Goal: Information Seeking & Learning: Learn about a topic

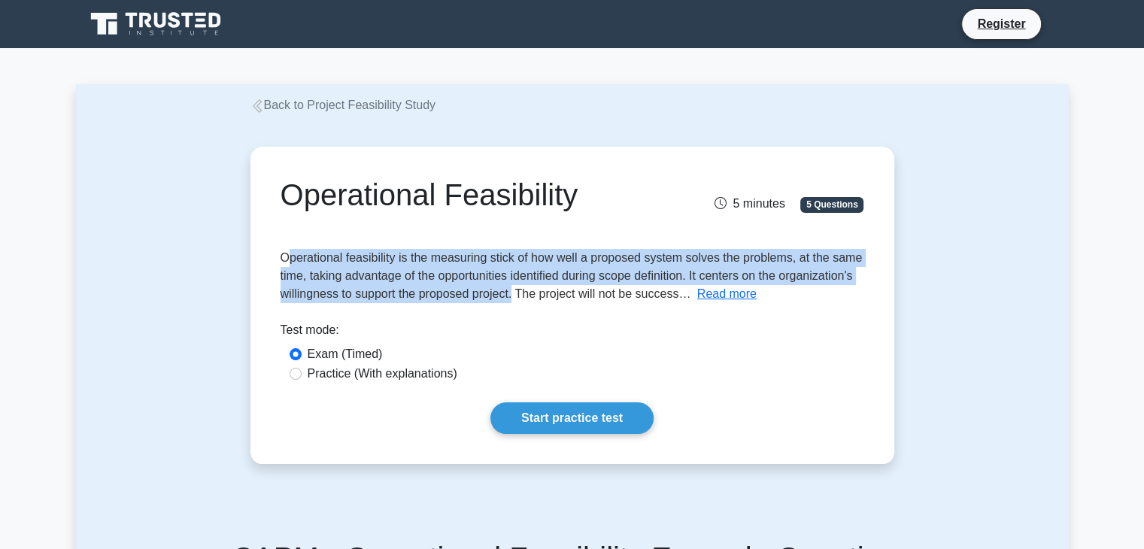
click at [514, 290] on span "Operational feasibility is the measuring stick of how well a proposed system so…" at bounding box center [572, 275] width 582 height 49
click at [363, 298] on span "Operational feasibility is the measuring stick of how well a proposed system so…" at bounding box center [572, 275] width 582 height 49
drag, startPoint x: 280, startPoint y: 257, endPoint x: 515, endPoint y: 290, distance: 237.8
click at [515, 290] on span "Operational feasibility is the measuring stick of how well a proposed system so…" at bounding box center [572, 275] width 582 height 49
copy span "Operational feasibility is the measuring stick of how well a proposed system so…"
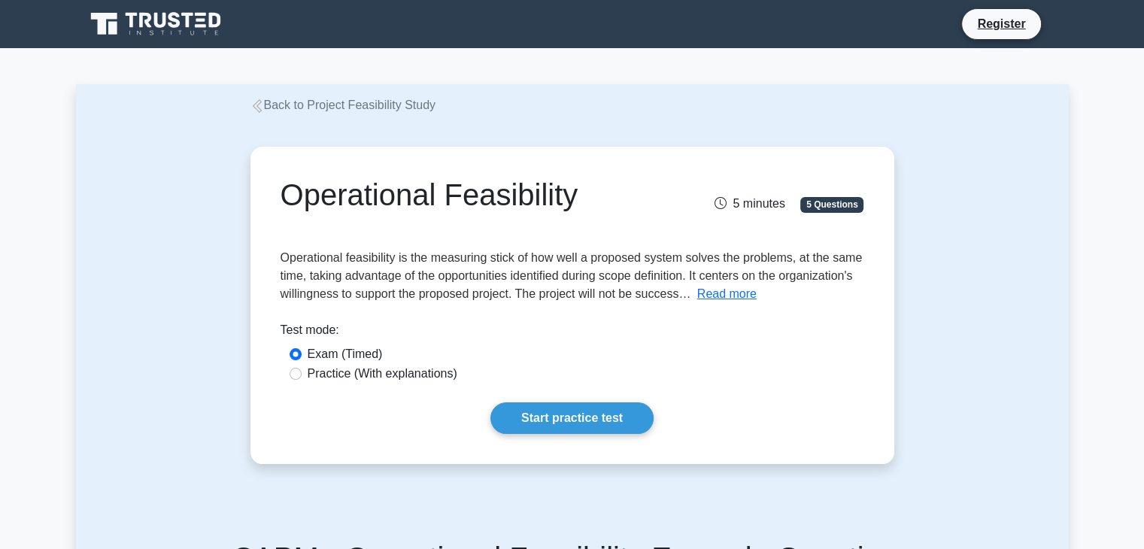
click at [542, 338] on div "Test mode:" at bounding box center [573, 333] width 584 height 24
drag, startPoint x: 275, startPoint y: 257, endPoint x: 286, endPoint y: 259, distance: 11.5
click at [286, 259] on div "Operational Feasibility 5 minutes 5 Questions Operational feasibility is the me…" at bounding box center [573, 305] width 632 height 305
click at [286, 259] on span "Operational feasibility is the measuring stick of how well a proposed system so…" at bounding box center [572, 275] width 582 height 49
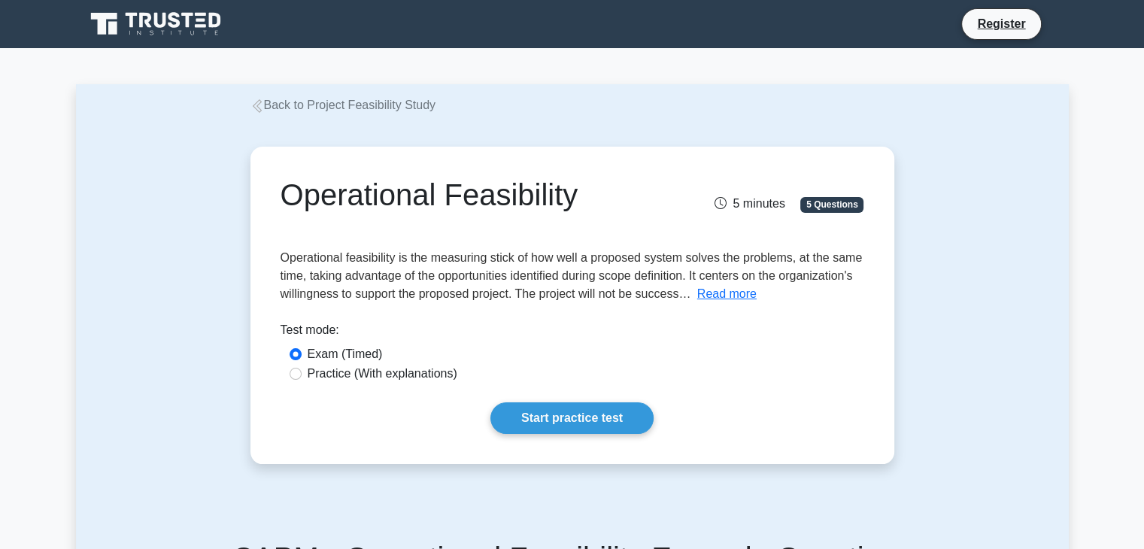
click at [373, 298] on span "Operational feasibility is the measuring stick of how well a proposed system so…" at bounding box center [572, 275] width 582 height 49
click at [278, 254] on div "Operational Feasibility 5 minutes 5 Questions Operational feasibility is the me…" at bounding box center [573, 305] width 632 height 305
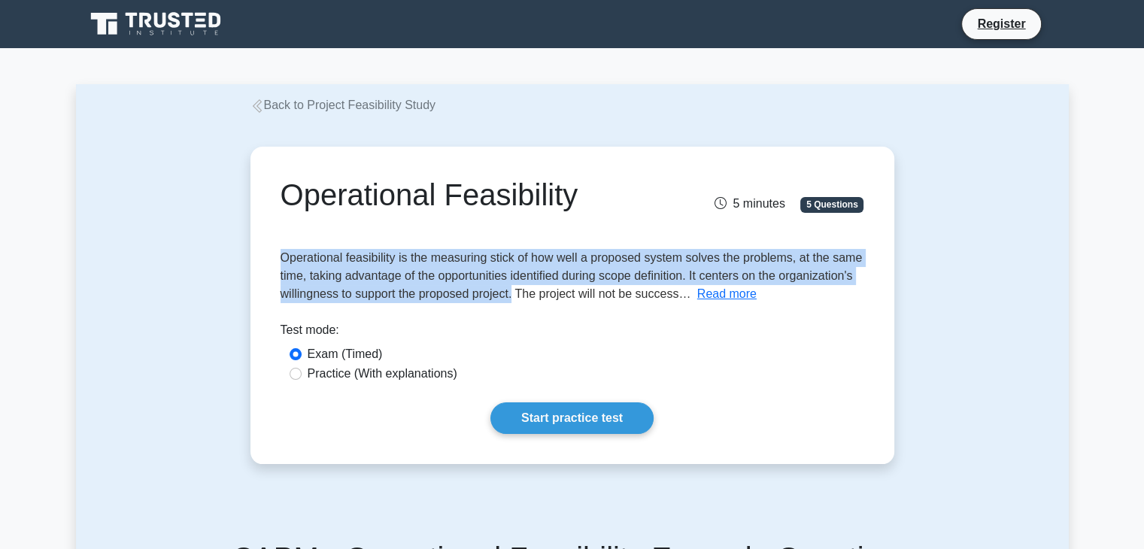
drag, startPoint x: 283, startPoint y: 257, endPoint x: 515, endPoint y: 297, distance: 236.0
click at [515, 297] on span "Operational feasibility is the measuring stick of how well a proposed system so…" at bounding box center [572, 275] width 582 height 49
copy span "Operational feasibility is the measuring stick of how well a proposed system so…"
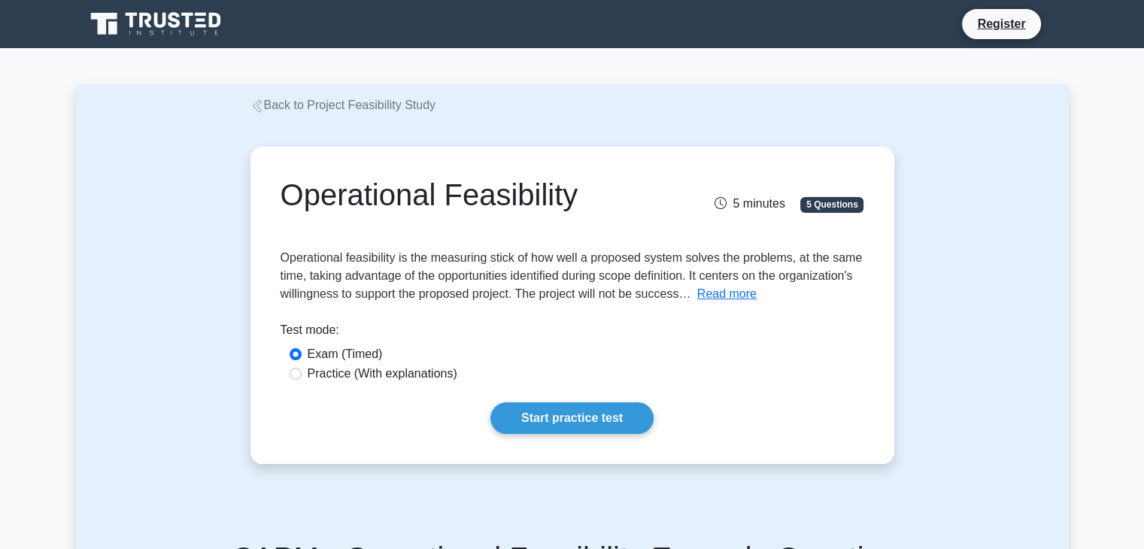
click at [704, 357] on div "Exam (Timed)" at bounding box center [573, 354] width 566 height 18
